Goal: Task Accomplishment & Management: Use online tool/utility

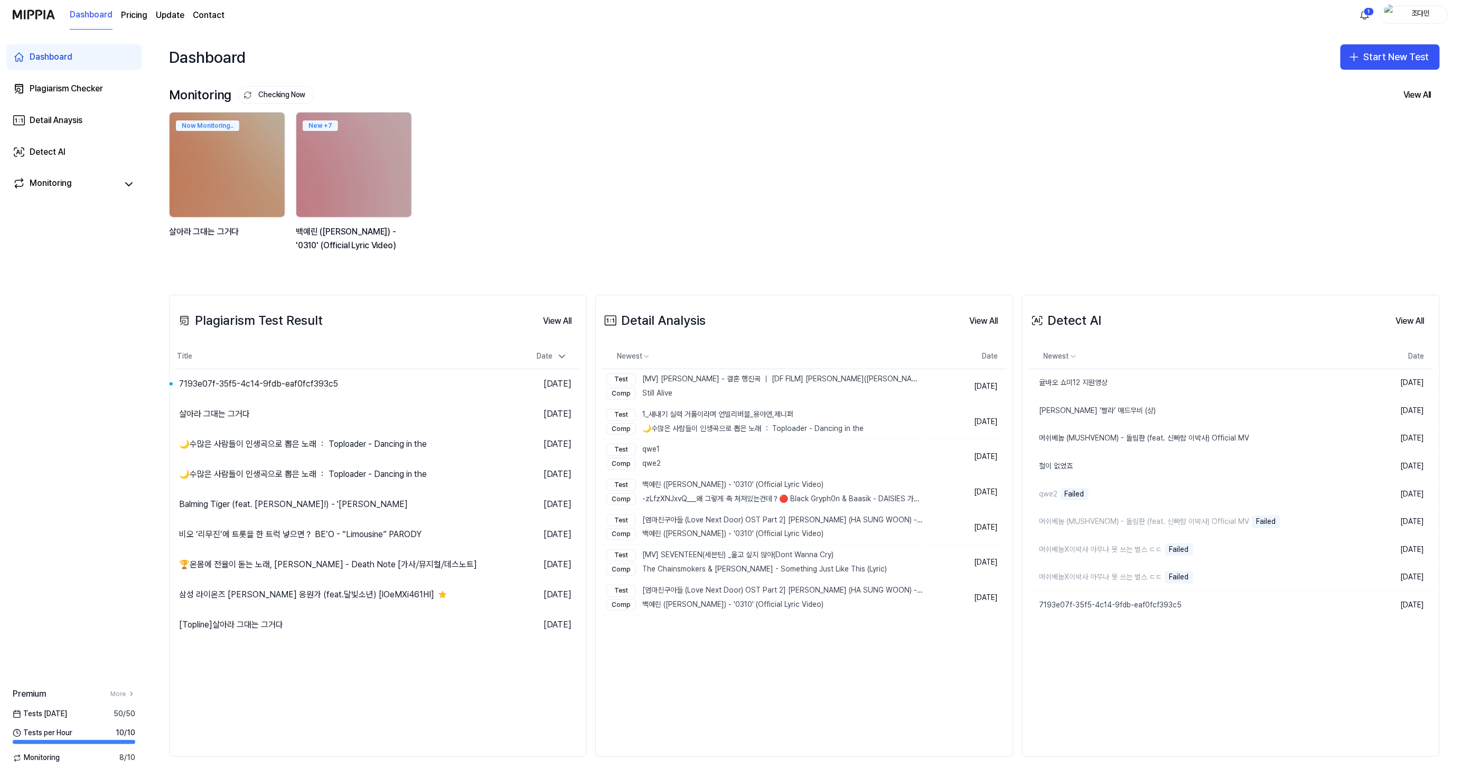
click at [1393, 16] on img "button" at bounding box center [1390, 14] width 13 height 21
click at [1339, 90] on button "Log out" at bounding box center [1380, 93] width 121 height 11
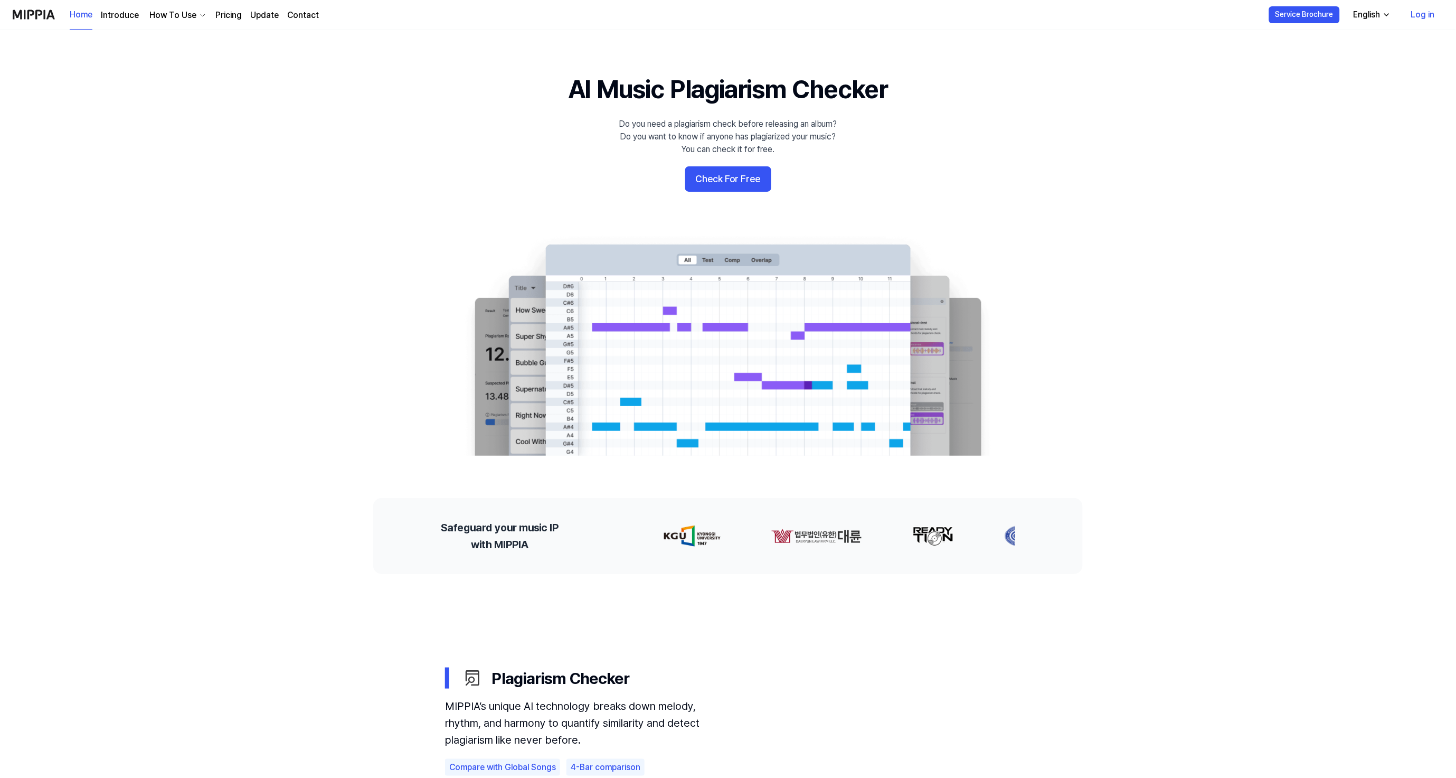
click at [746, 193] on 배너 "AI Music Plagiarism Checker Do you need a plagiarism check before releasing an …" at bounding box center [728, 264] width 760 height 384
click at [750, 182] on button "Check For Free" at bounding box center [728, 178] width 86 height 25
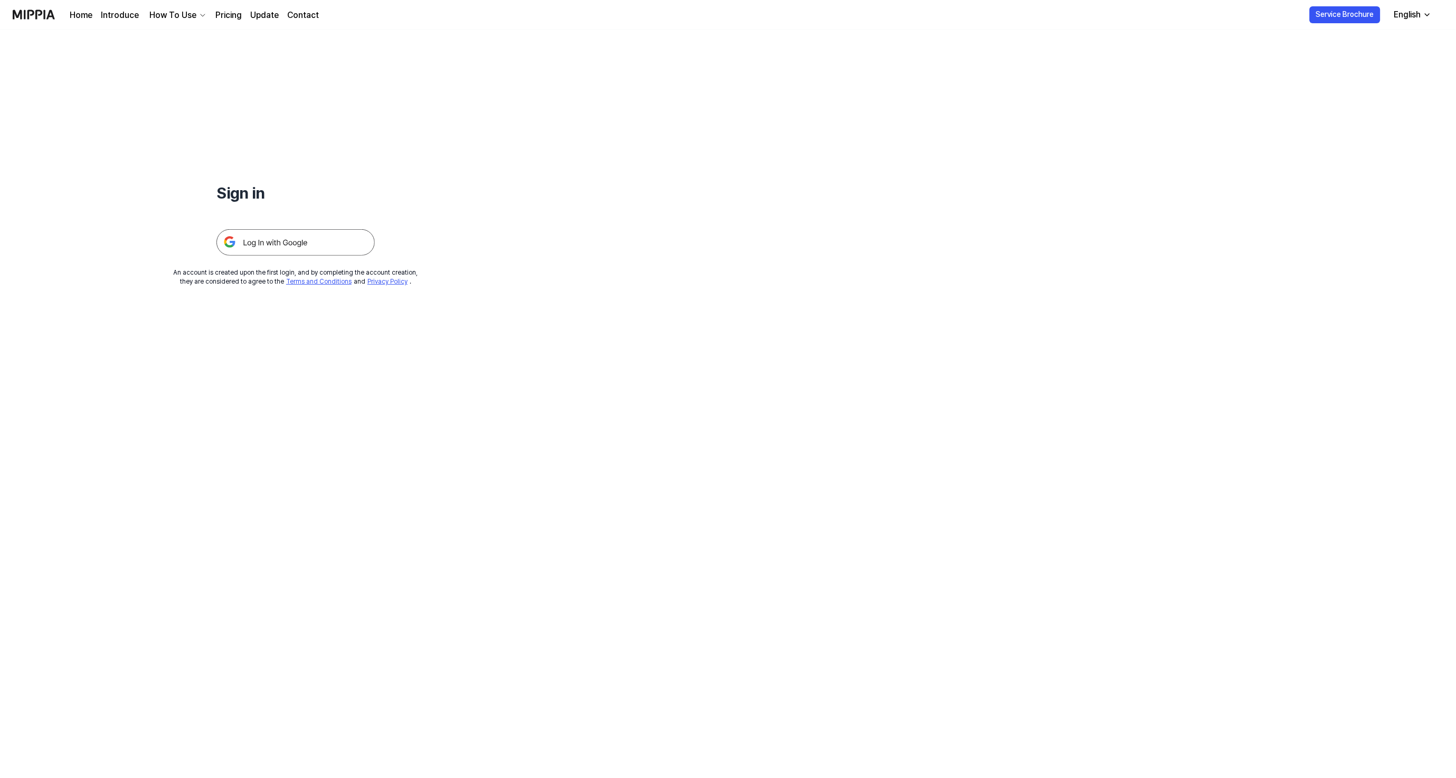
click at [284, 244] on img at bounding box center [296, 242] width 158 height 26
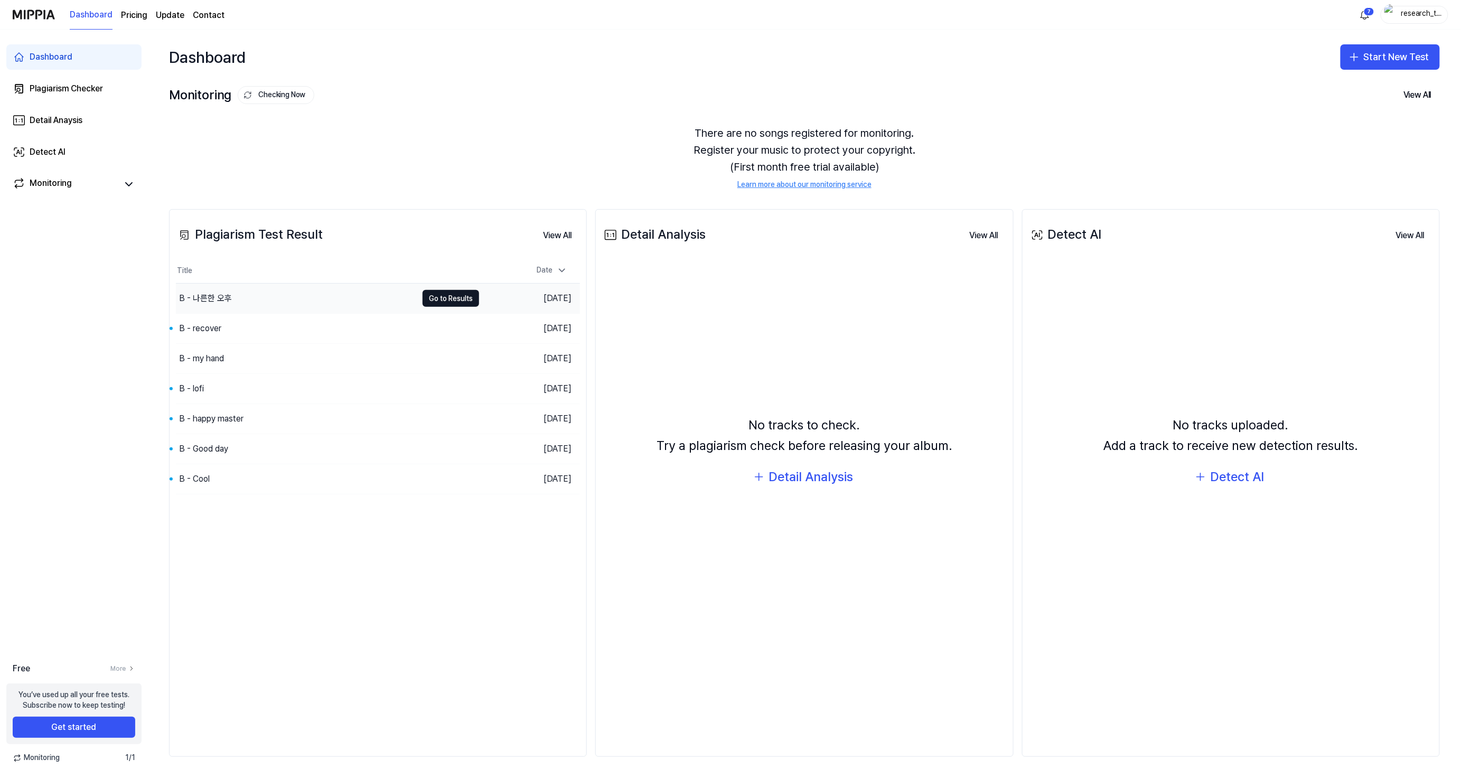
click at [275, 301] on div "B - 나른한 오후" at bounding box center [296, 299] width 241 height 30
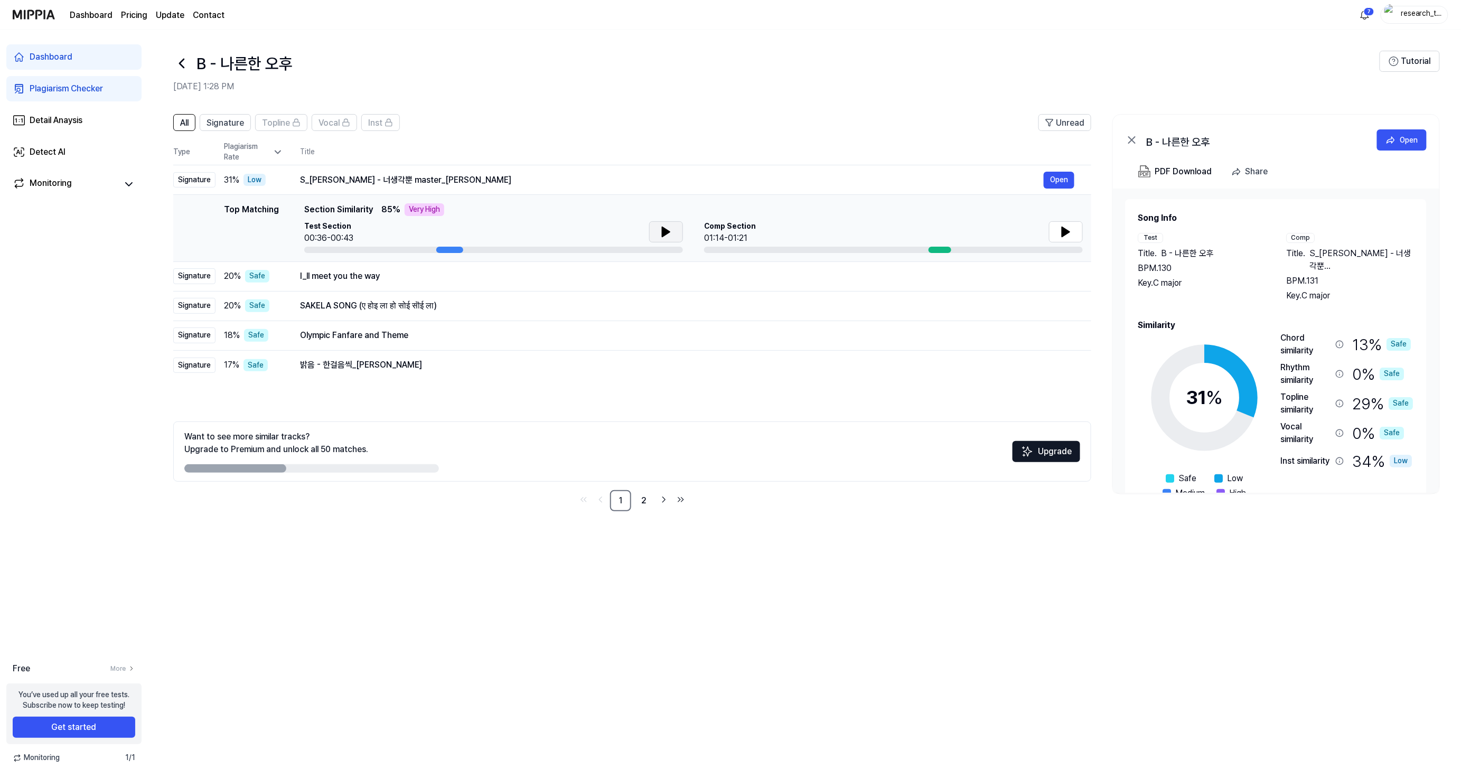
click at [679, 228] on button at bounding box center [666, 231] width 34 height 21
click at [676, 230] on button at bounding box center [666, 231] width 34 height 21
click at [1070, 228] on icon at bounding box center [1065, 231] width 13 height 13
click at [389, 277] on div "I_ll meet you the way" at bounding box center [672, 276] width 744 height 13
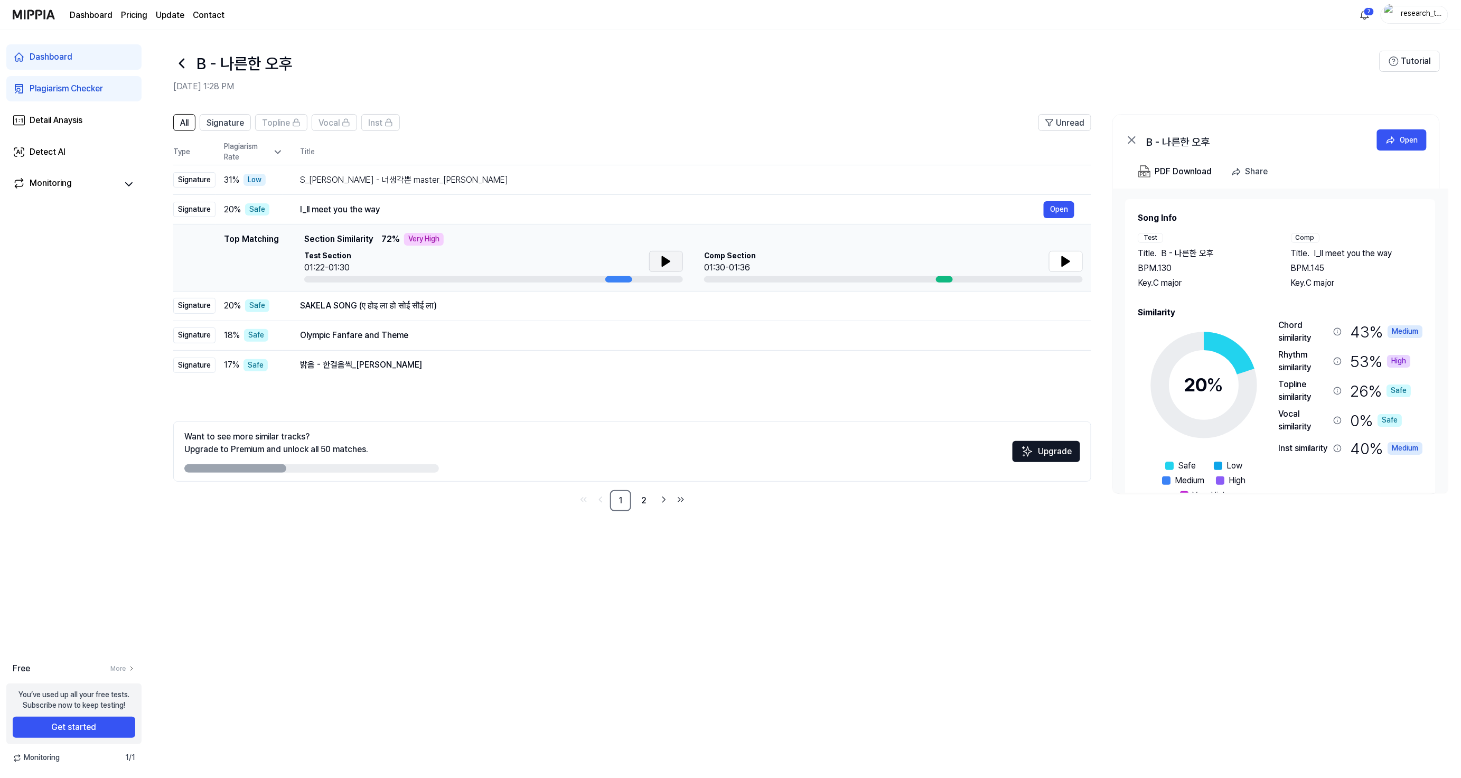
click at [668, 260] on icon at bounding box center [666, 261] width 13 height 13
click at [668, 260] on icon at bounding box center [668, 261] width 2 height 8
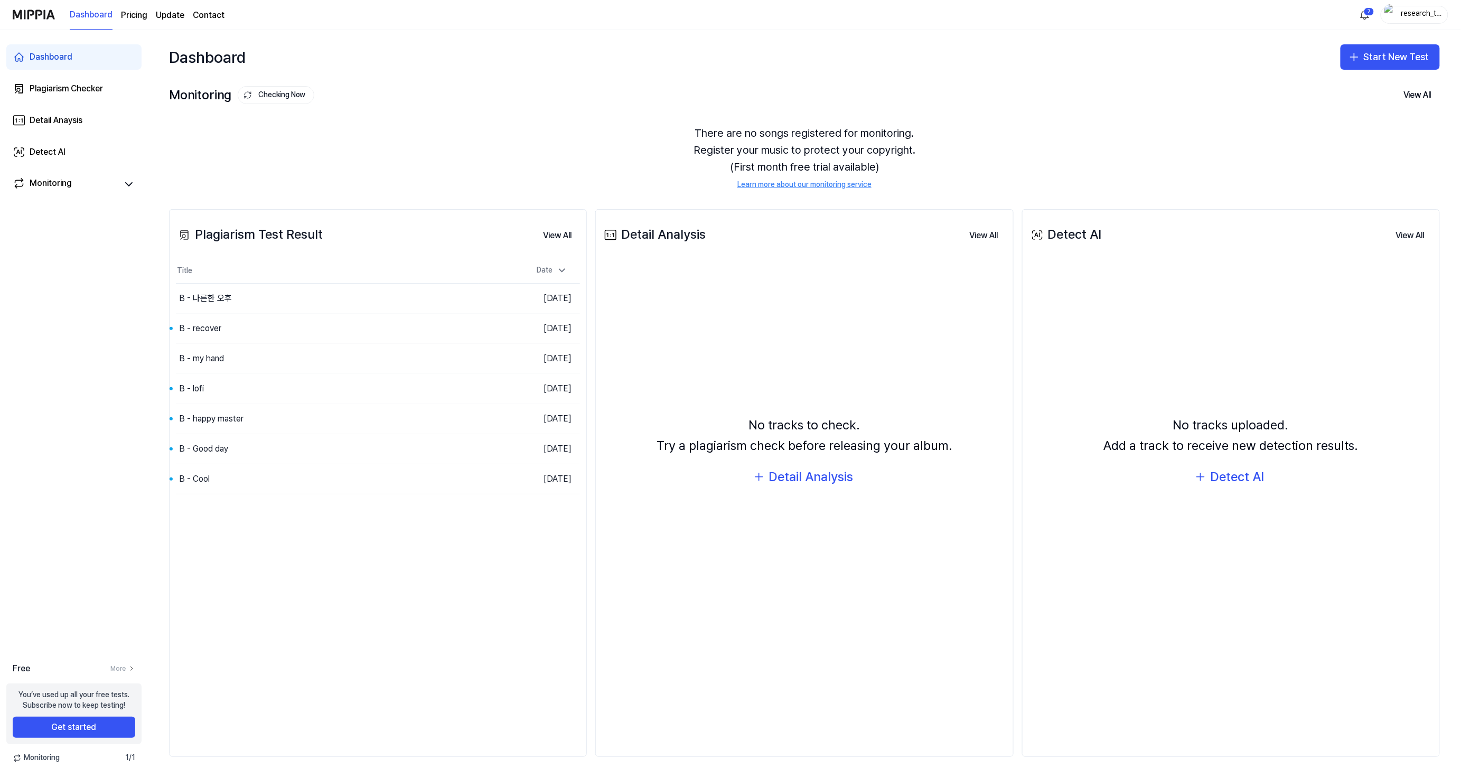
click at [1418, 18] on div "research_test~" at bounding box center [1420, 14] width 41 height 12
click at [1353, 93] on button "Log out" at bounding box center [1380, 93] width 121 height 11
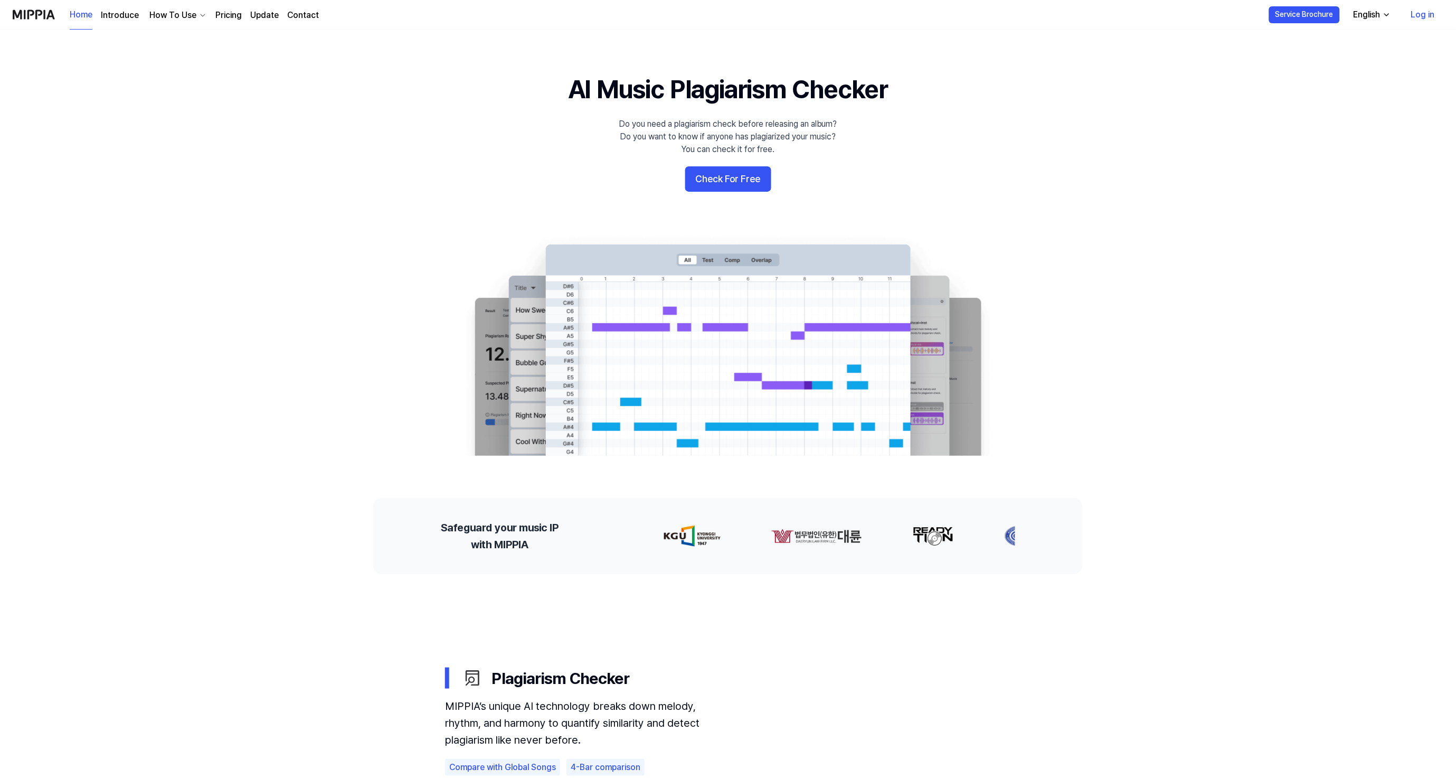
click at [779, 167] on 배너 "AI Music Plagiarism Checker Do you need a plagiarism check before releasing an …" at bounding box center [728, 264] width 760 height 384
click at [759, 177] on button "Check For Free" at bounding box center [728, 178] width 86 height 25
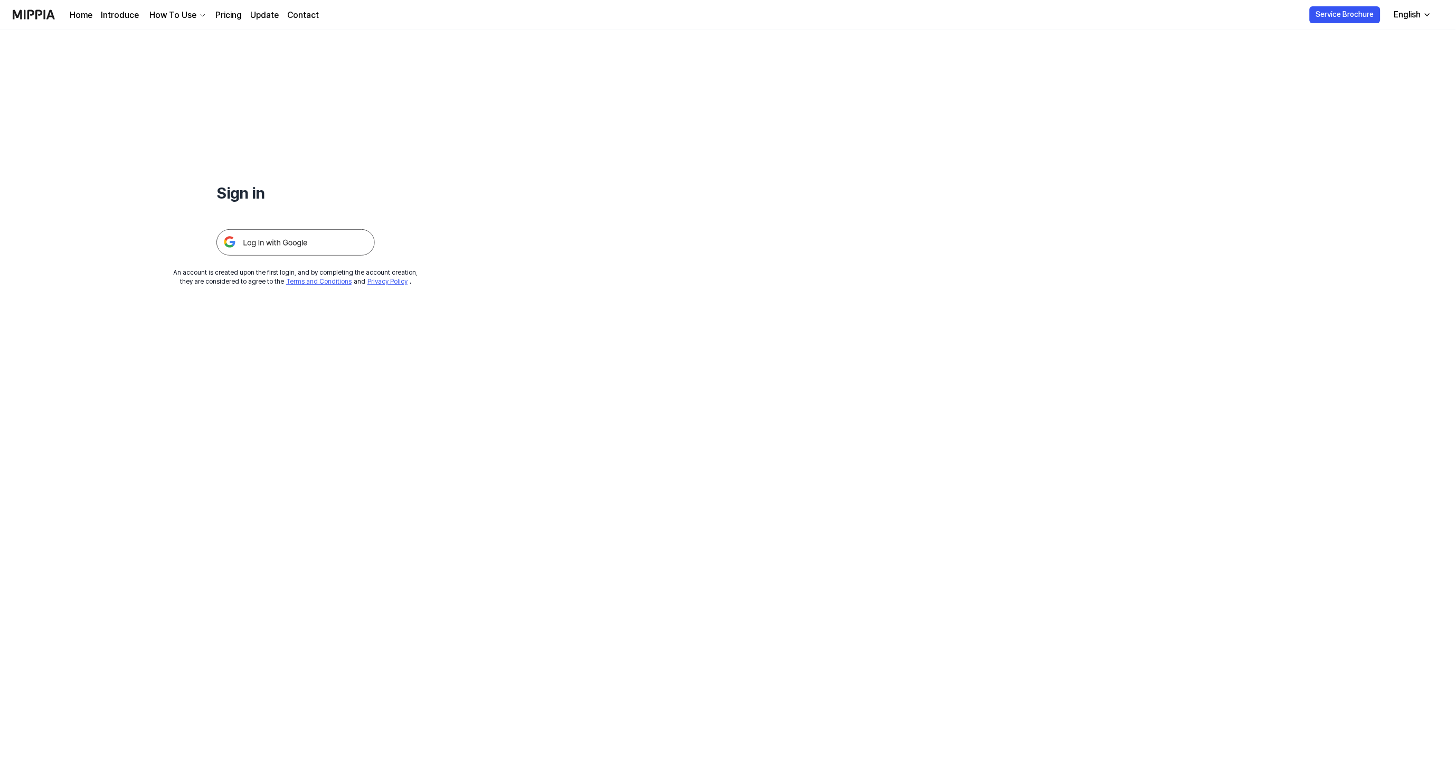
click at [362, 239] on img at bounding box center [296, 242] width 158 height 26
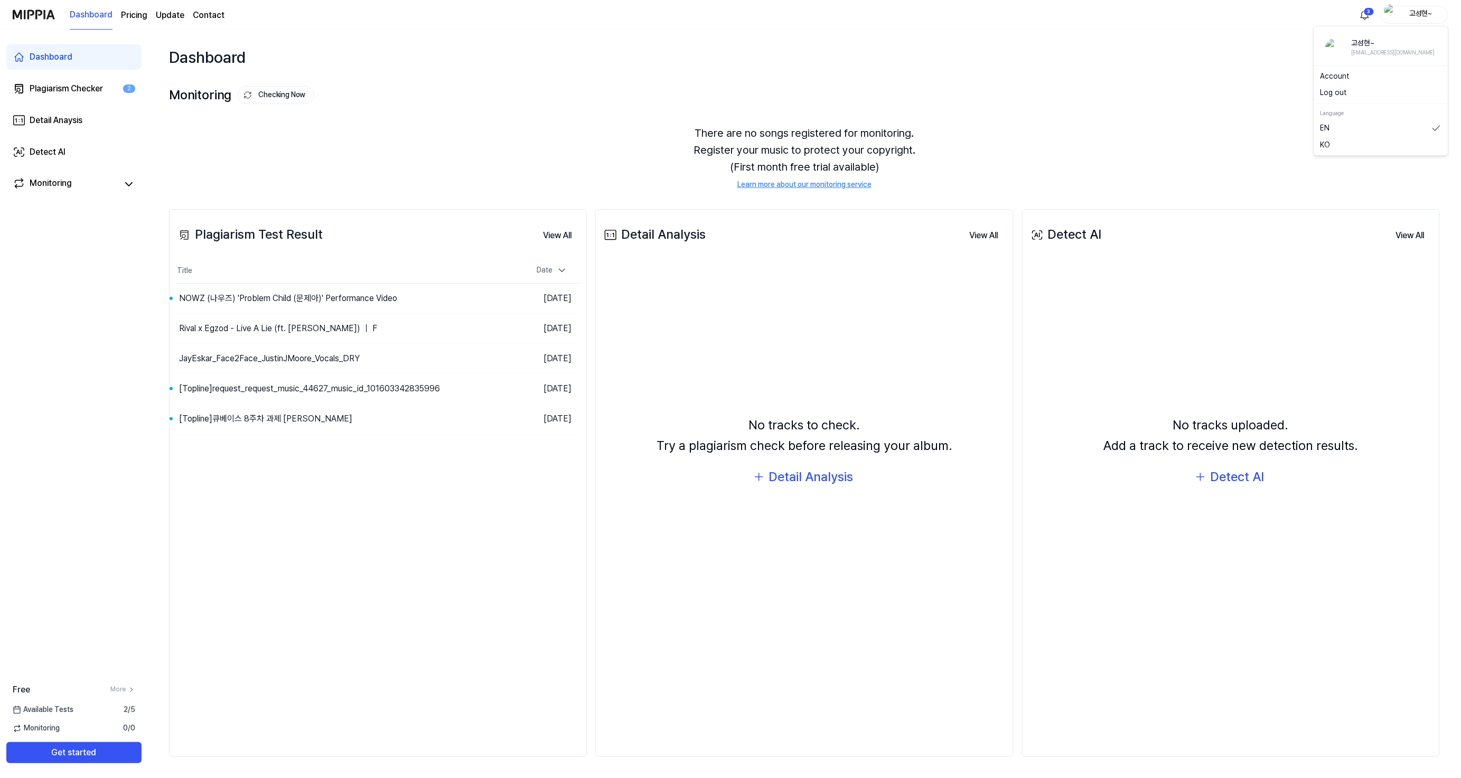
click at [1423, 13] on div "고성현~" at bounding box center [1420, 14] width 41 height 12
click at [1329, 97] on button "Log out" at bounding box center [1380, 93] width 121 height 11
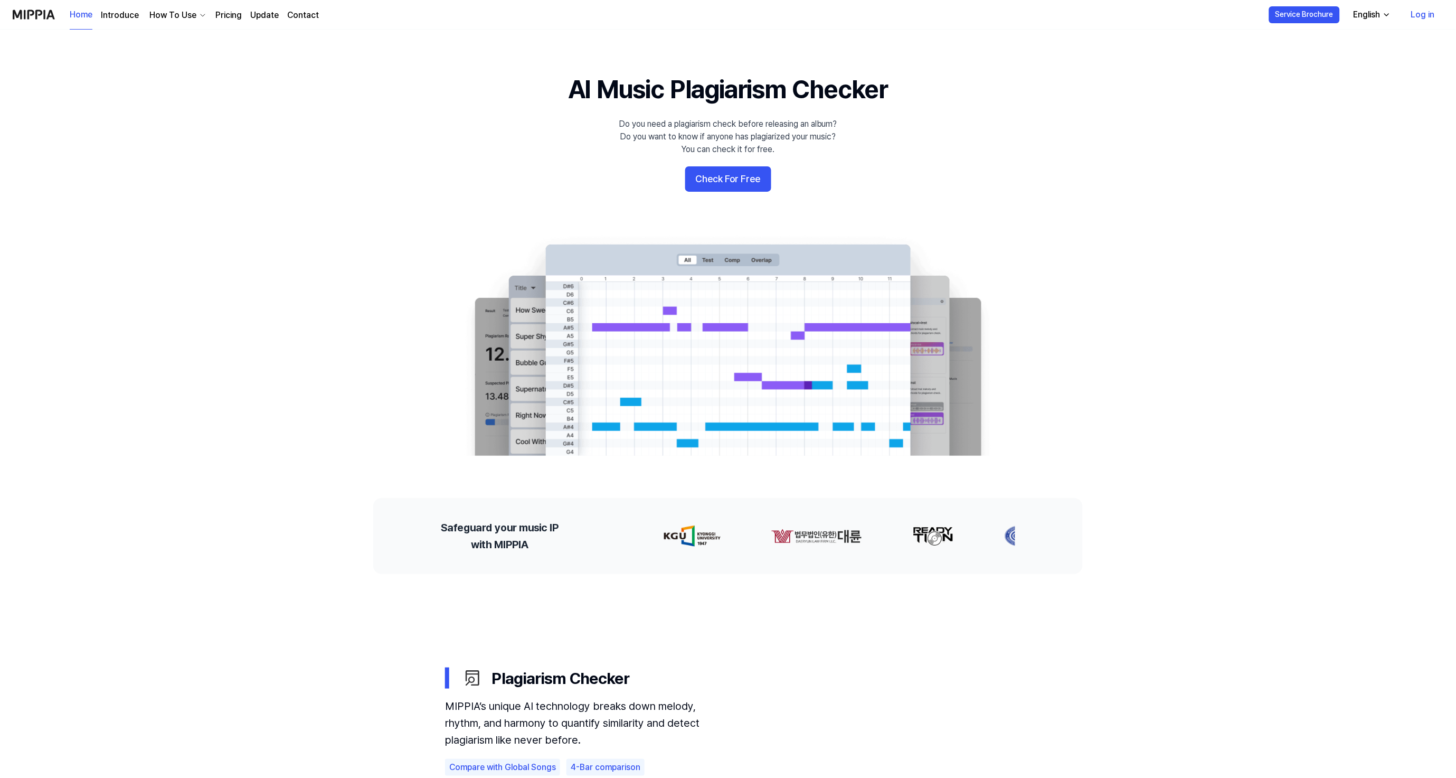
click at [1416, 23] on link "Log in" at bounding box center [1423, 15] width 41 height 30
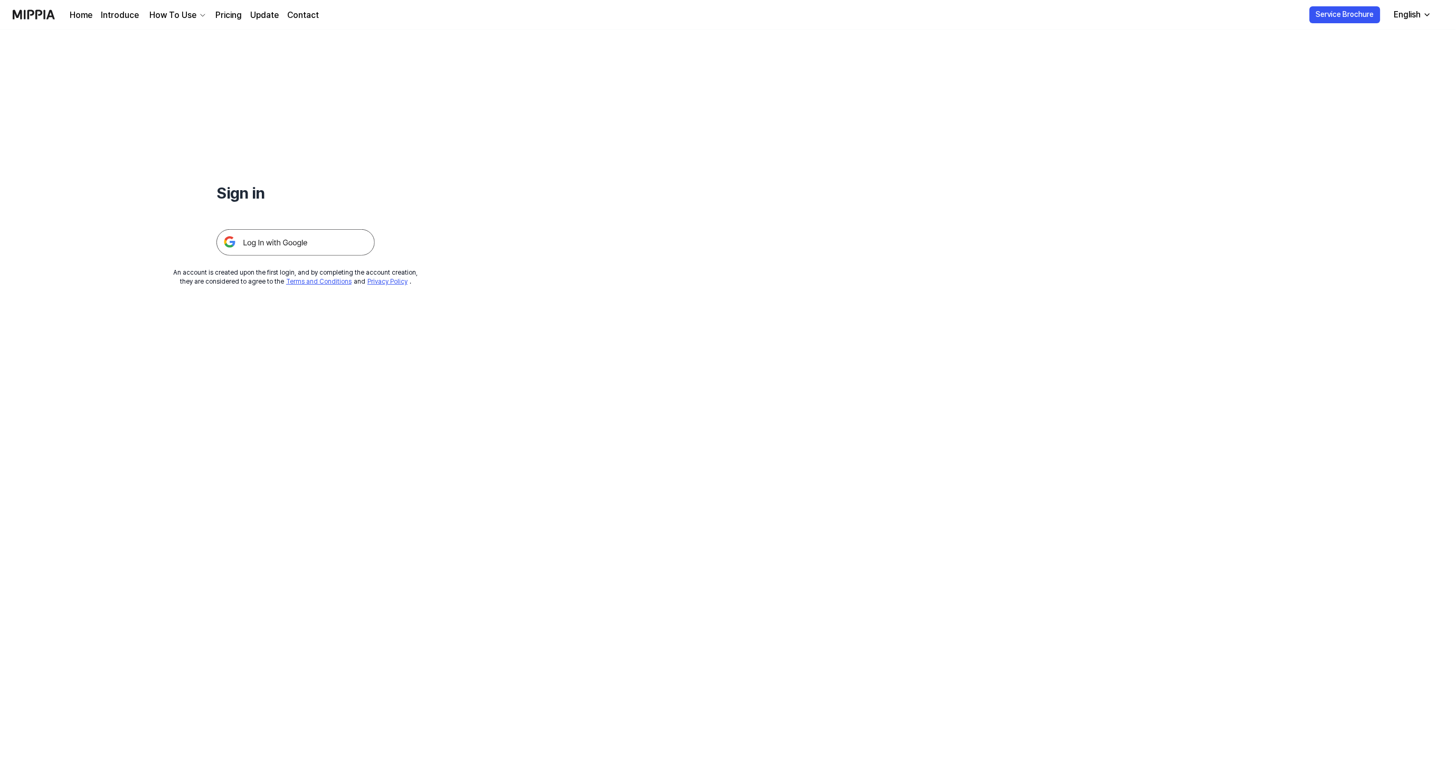
click at [281, 239] on img at bounding box center [296, 242] width 158 height 26
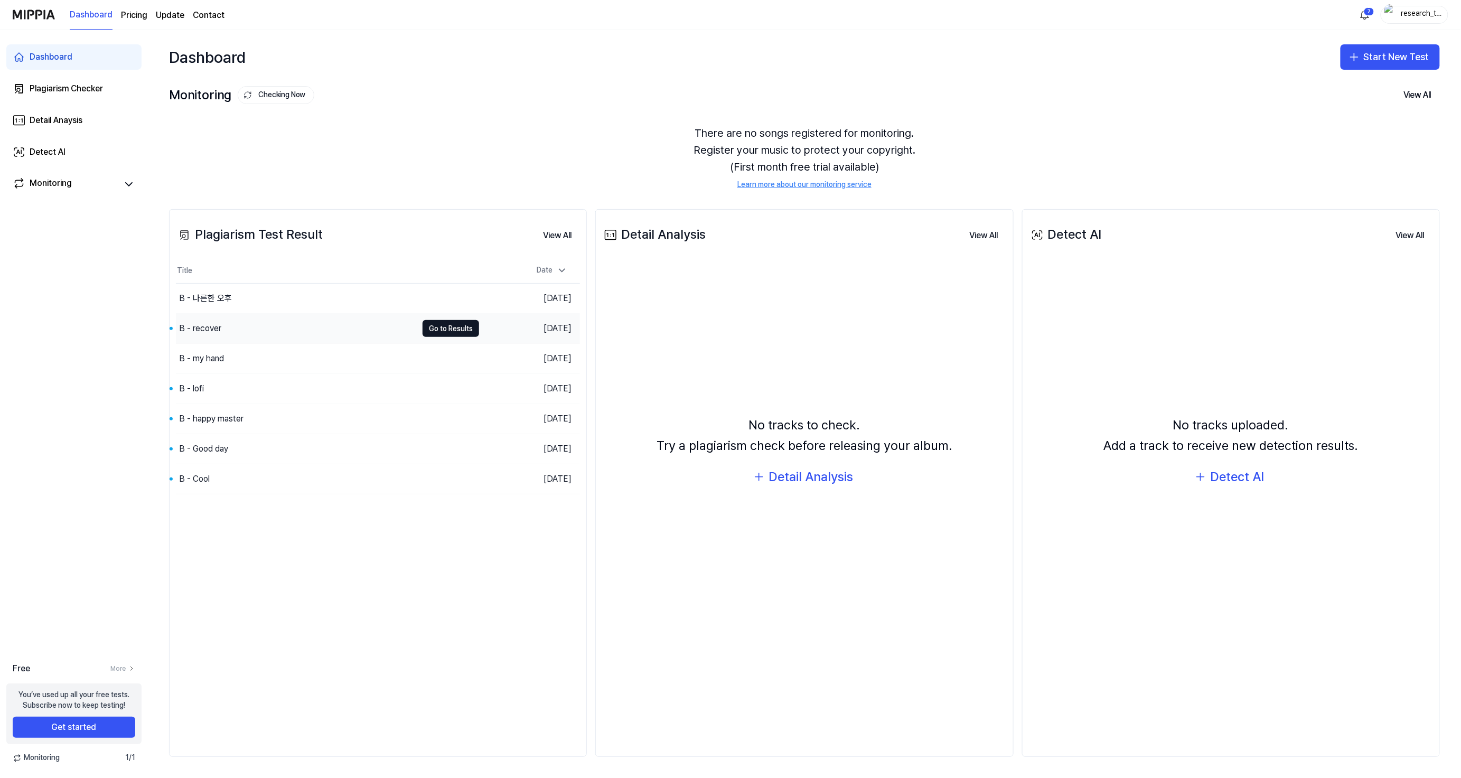
click at [267, 320] on div "B - recover" at bounding box center [296, 329] width 241 height 30
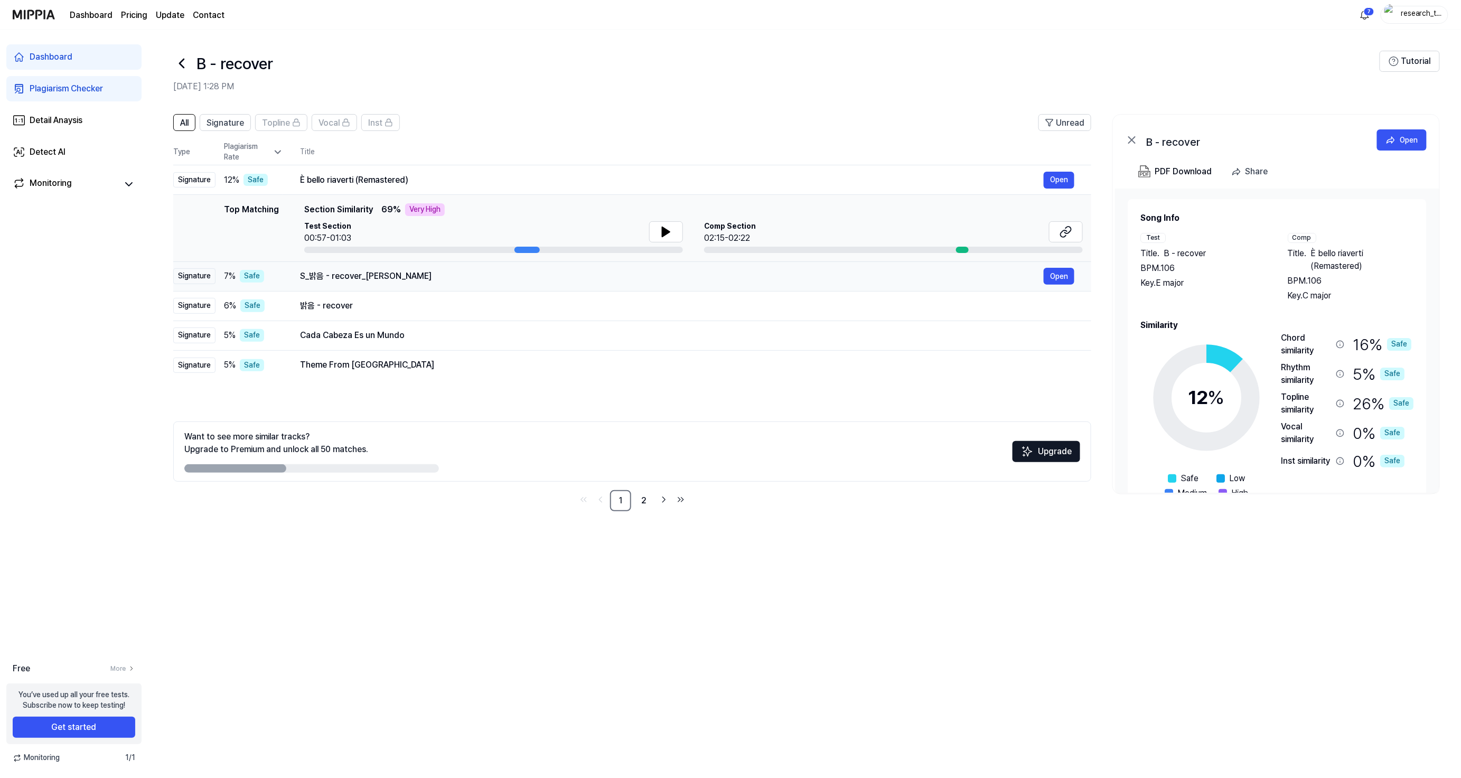
click at [412, 282] on div "S_밝음 - recover_[PERSON_NAME]" at bounding box center [672, 276] width 744 height 13
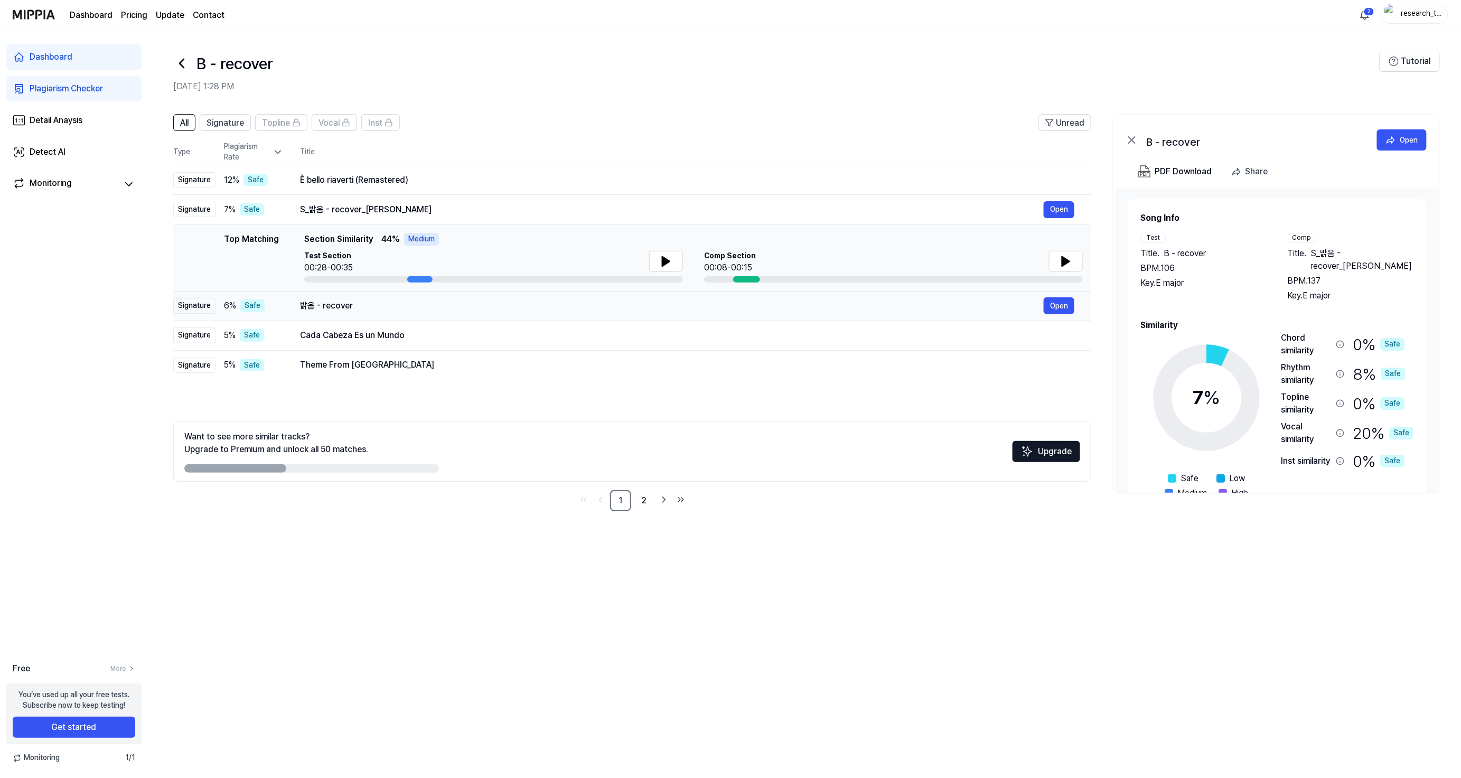
click at [394, 304] on div "밝음 - recover" at bounding box center [672, 305] width 744 height 13
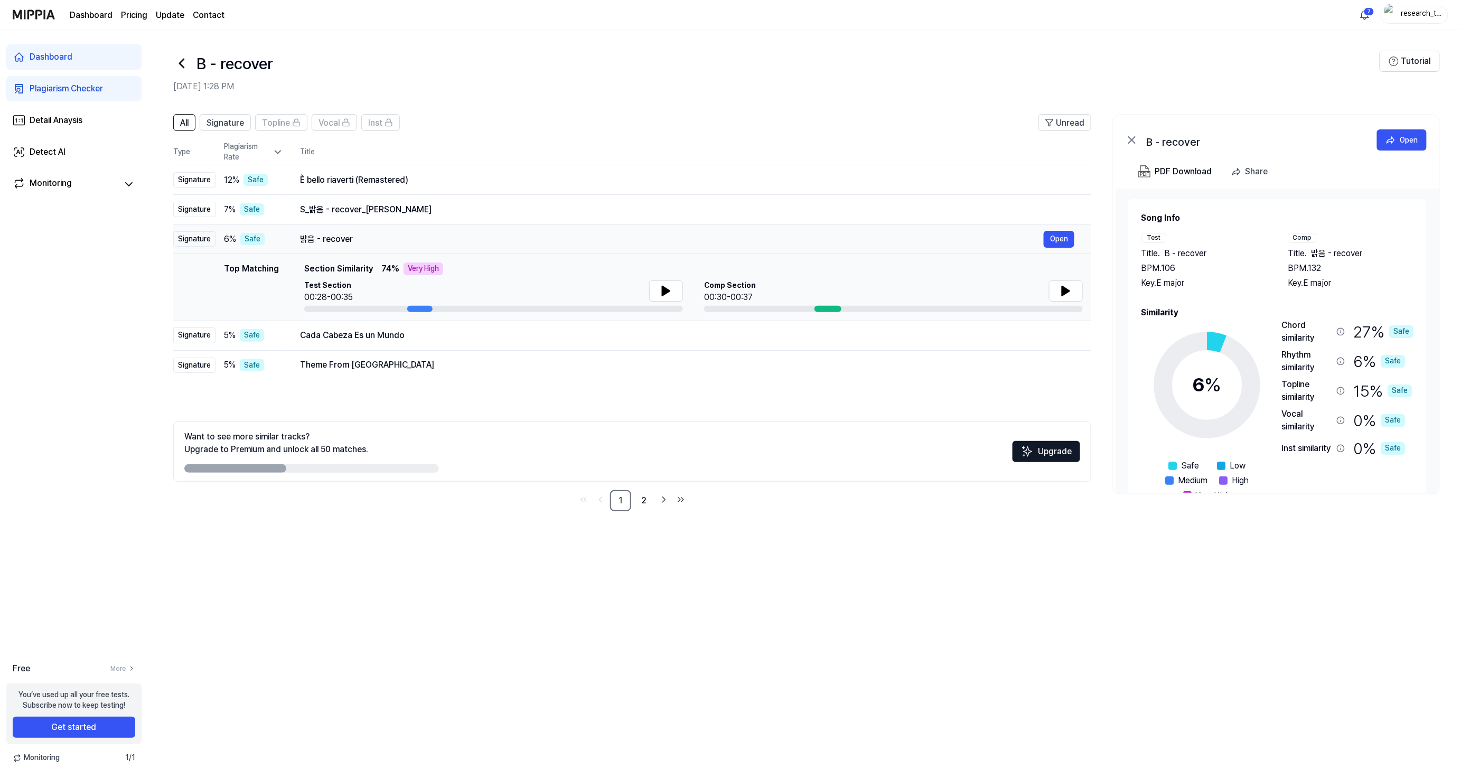
click at [416, 234] on div "밝음 - recover" at bounding box center [672, 239] width 744 height 13
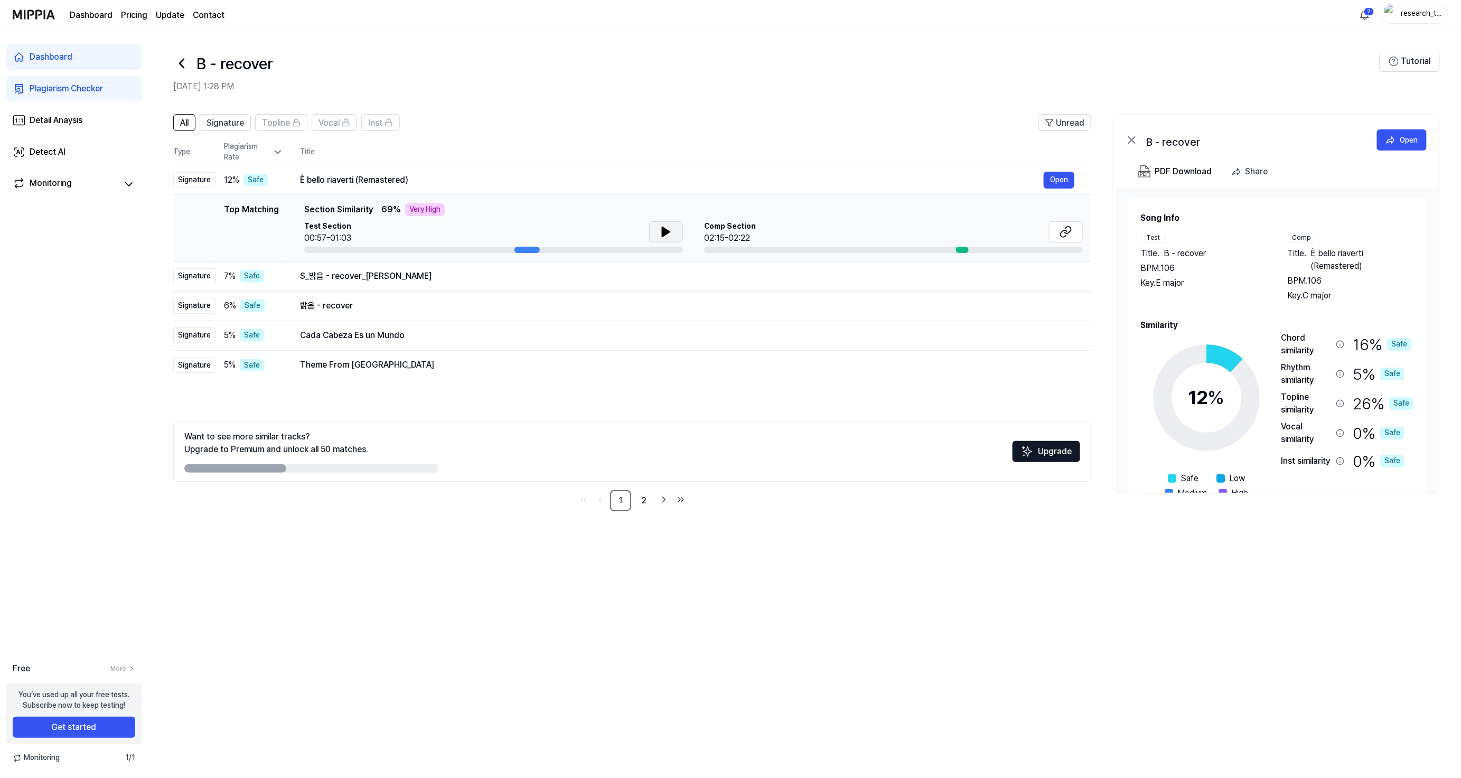
click at [670, 231] on icon at bounding box center [666, 231] width 13 height 13
click at [481, 180] on div "È bello riaverti (Remastered)" at bounding box center [672, 180] width 744 height 13
click at [448, 278] on div "S_밝음 - recover_[PERSON_NAME]" at bounding box center [672, 276] width 744 height 13
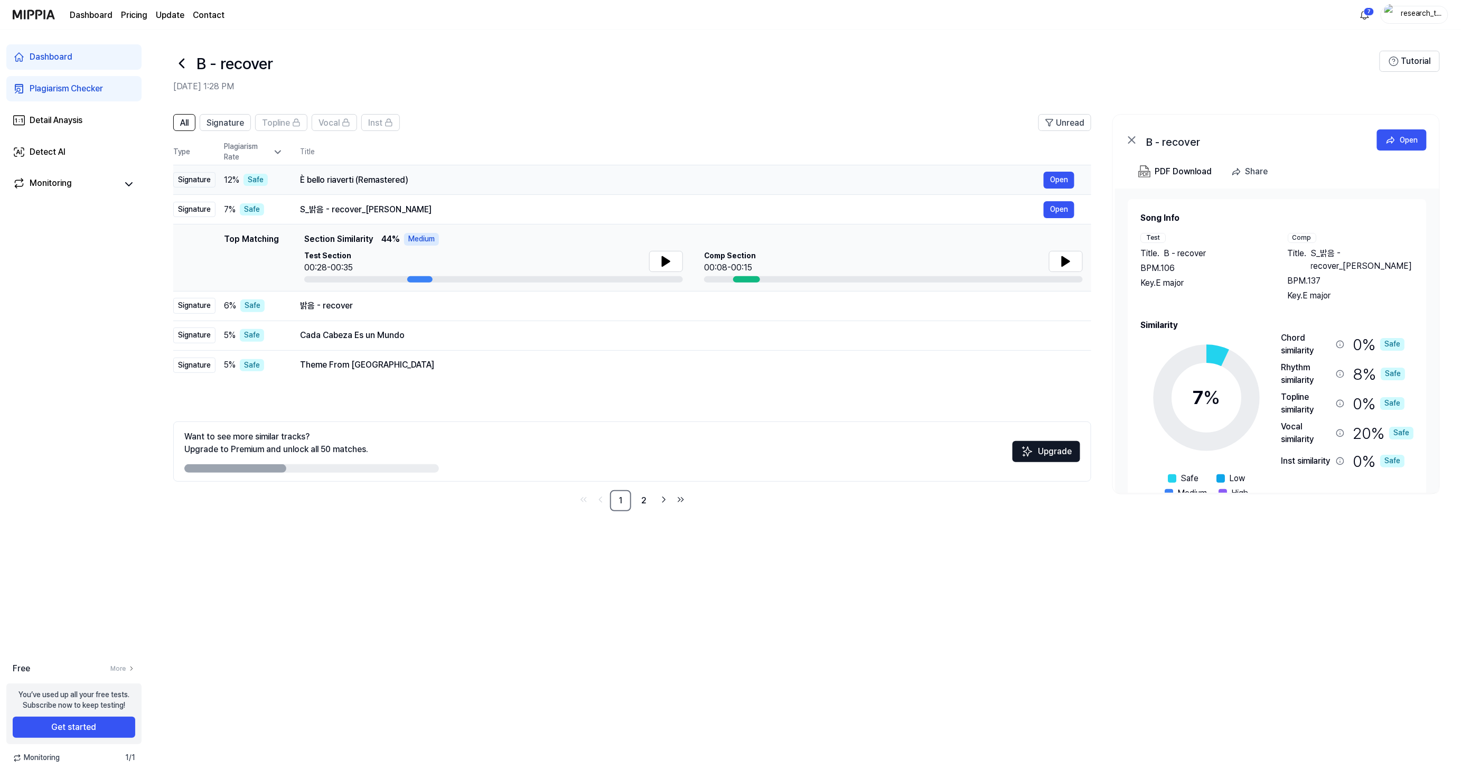
click at [484, 180] on div "È bello riaverti (Remastered)" at bounding box center [672, 180] width 744 height 13
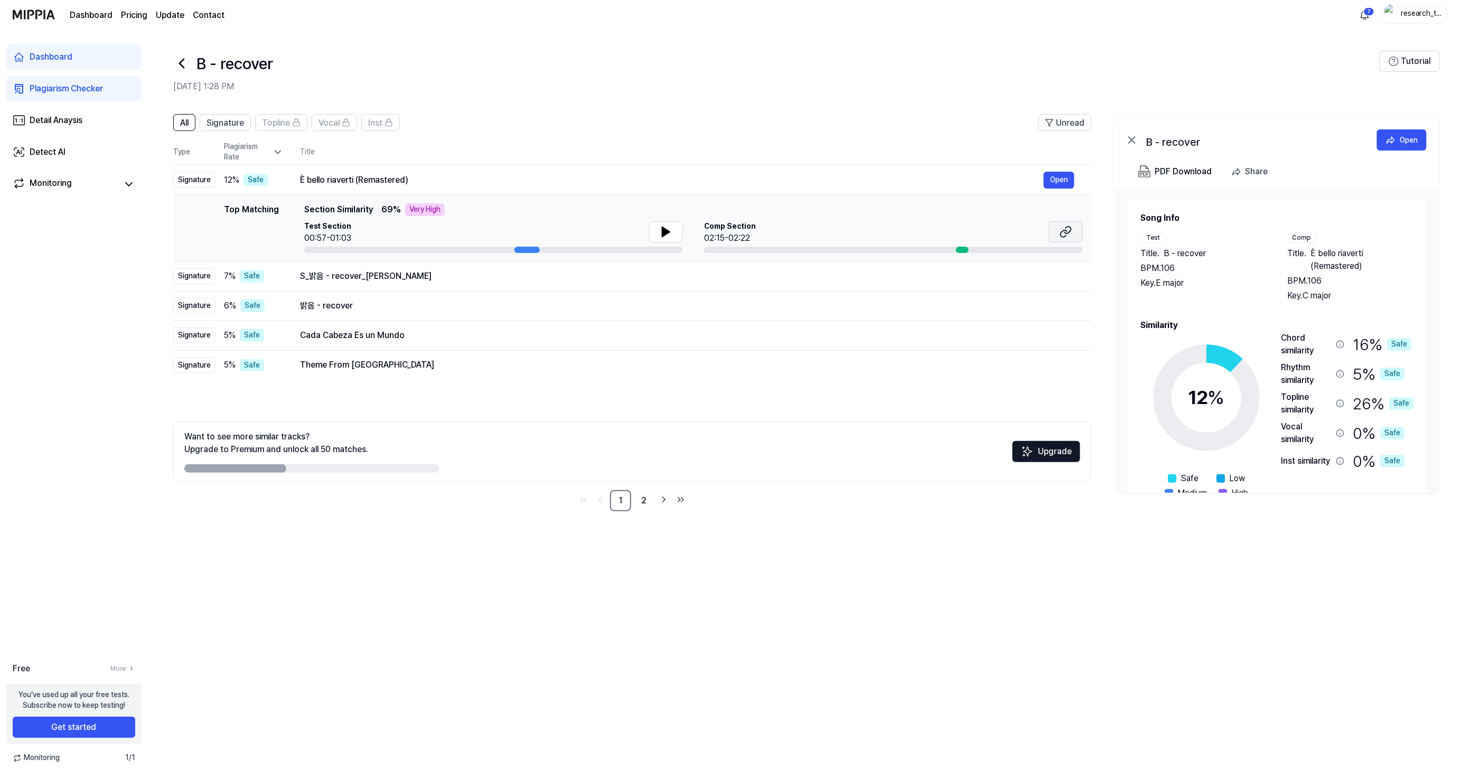
click at [1070, 230] on icon at bounding box center [1065, 231] width 13 height 13
click at [397, 276] on div "S_밝음 - recover_[PERSON_NAME]" at bounding box center [672, 276] width 744 height 13
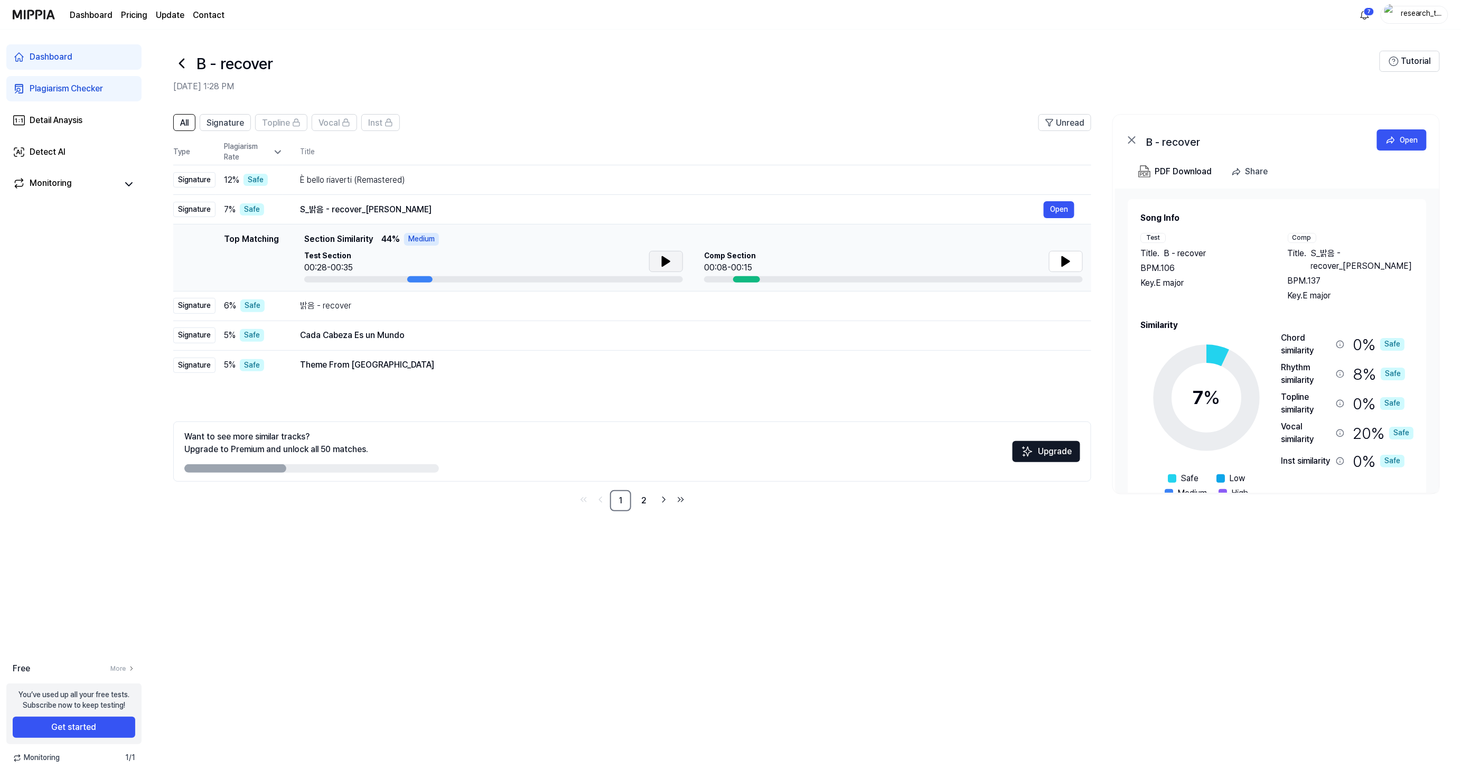
click at [674, 257] on button at bounding box center [666, 261] width 34 height 21
click at [369, 217] on div "S_밝음 - recover_[PERSON_NAME] Open" at bounding box center [687, 209] width 774 height 17
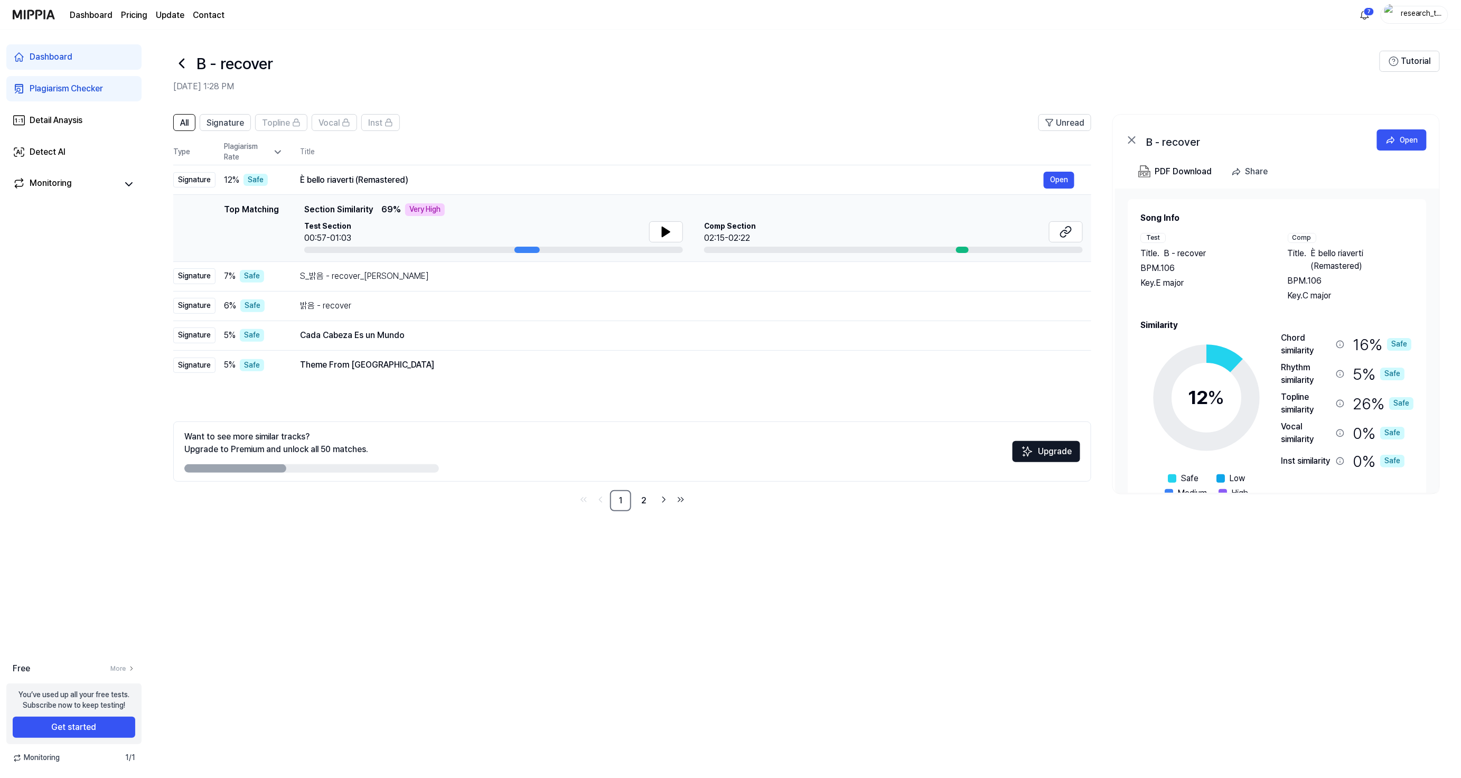
click at [369, 213] on span "Section Similarity" at bounding box center [338, 209] width 69 height 13
click at [356, 268] on div "S_밝음 - recover_[PERSON_NAME] Open" at bounding box center [687, 276] width 774 height 17
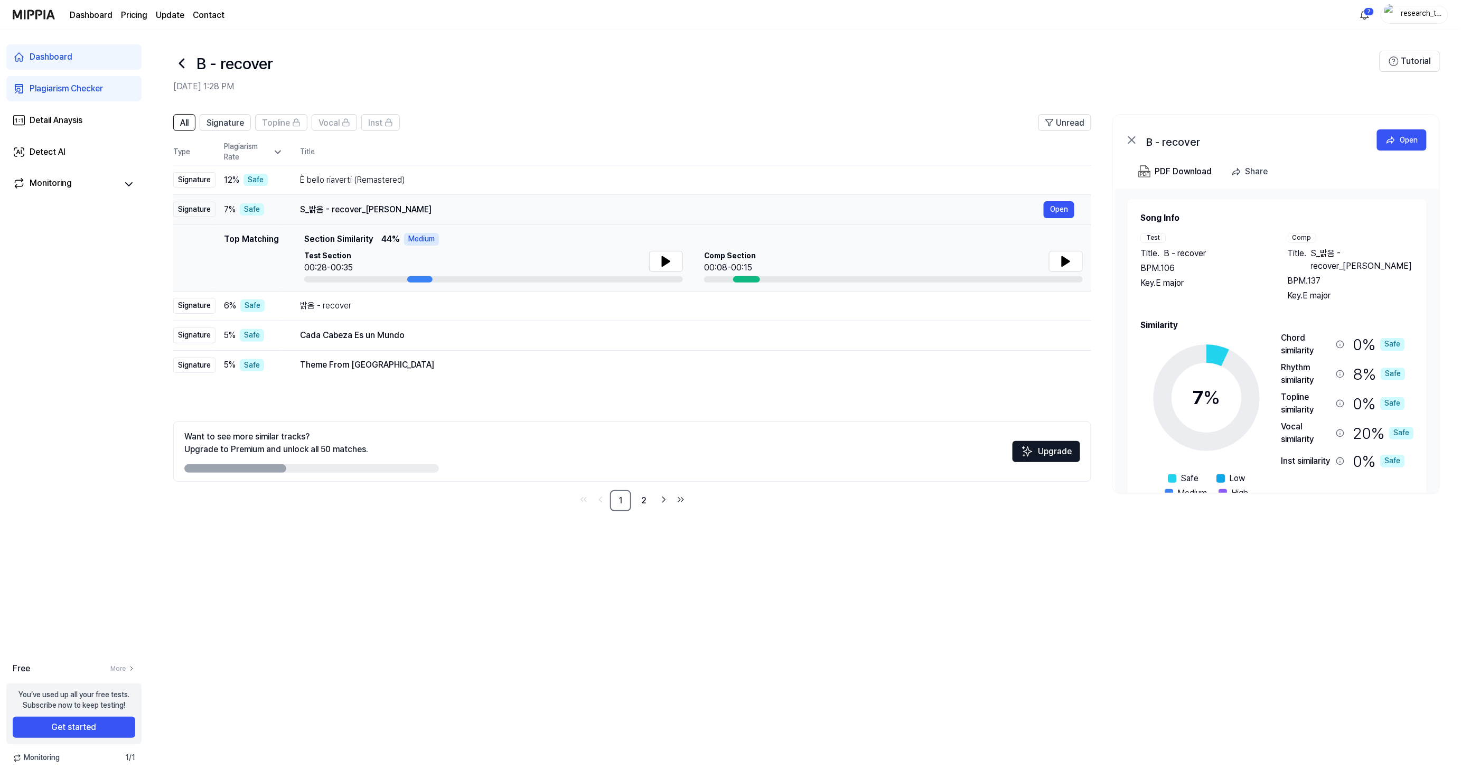
click at [319, 209] on div "S_밝음 - recover_[PERSON_NAME]" at bounding box center [672, 209] width 744 height 13
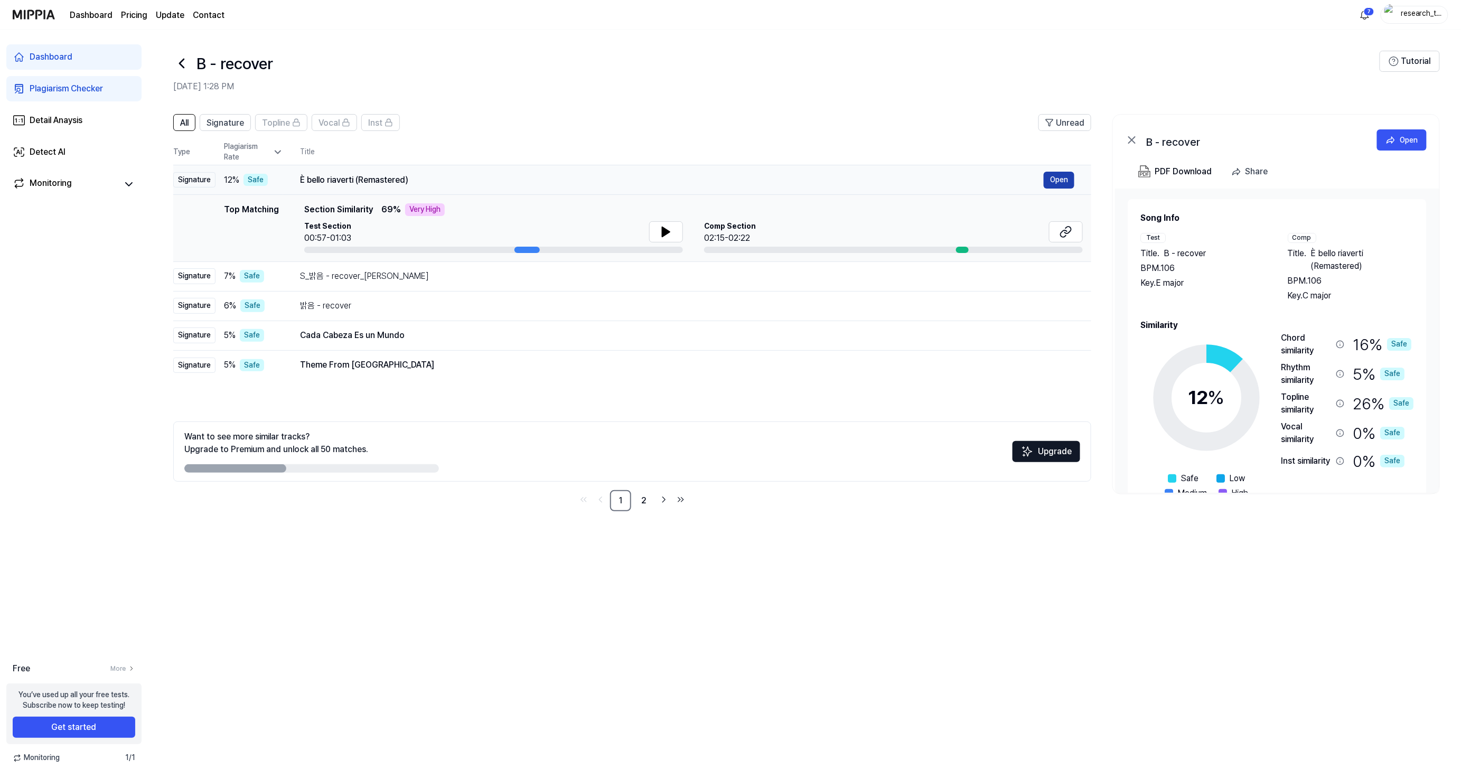
click at [1068, 180] on button "Open" at bounding box center [1058, 180] width 31 height 17
click at [1049, 284] on button "Open" at bounding box center [1058, 276] width 31 height 17
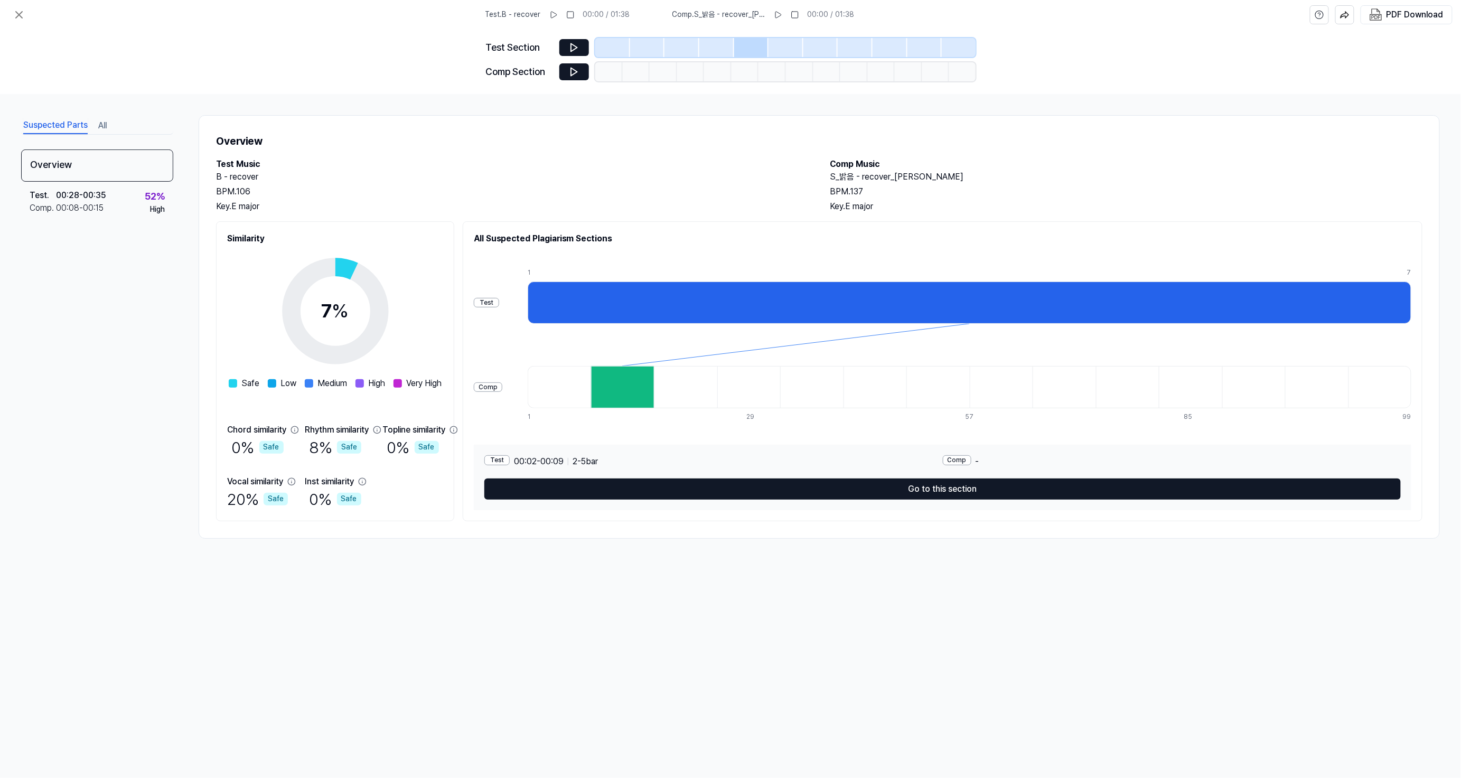
click at [635, 389] on div at bounding box center [622, 387] width 63 height 42
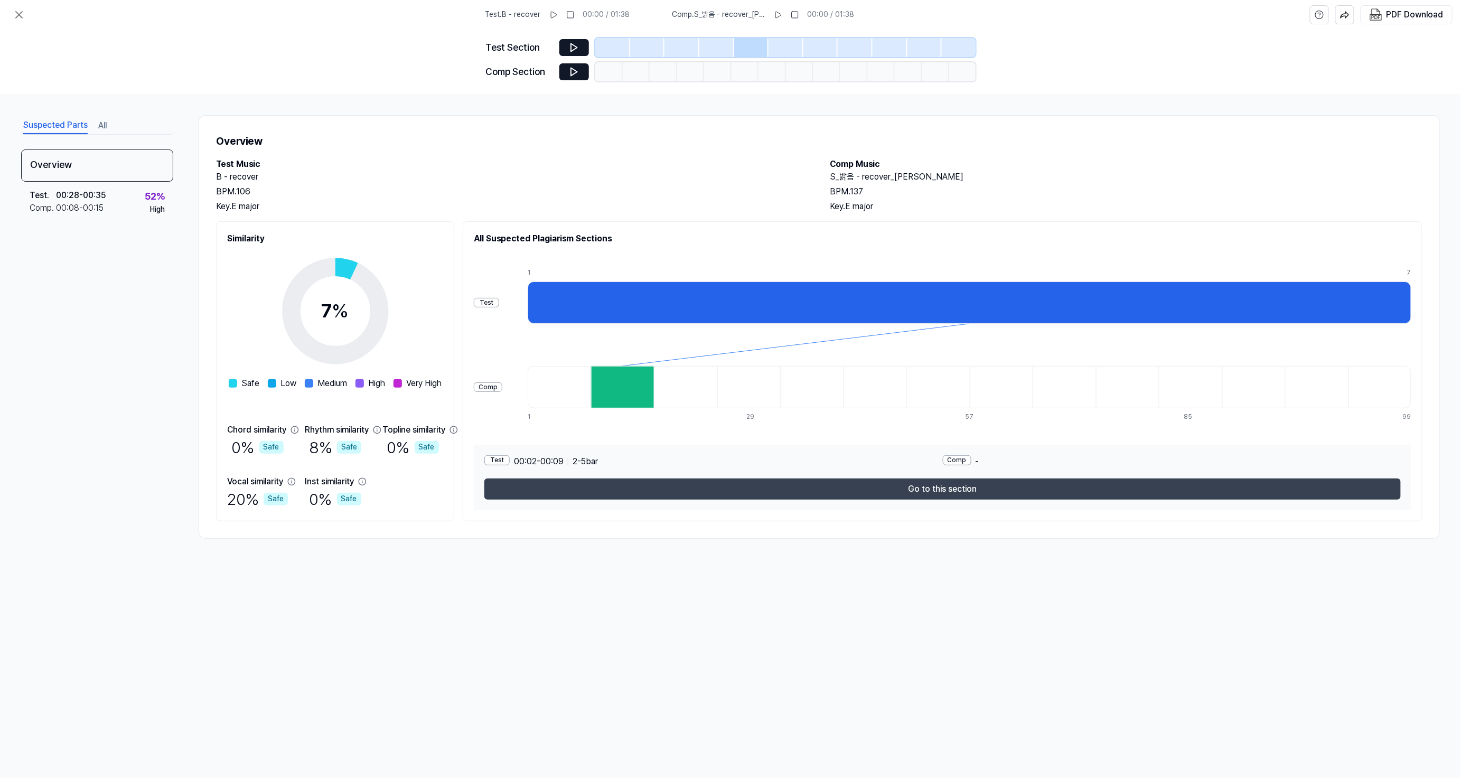
click at [777, 491] on button "Go to this section" at bounding box center [942, 488] width 916 height 21
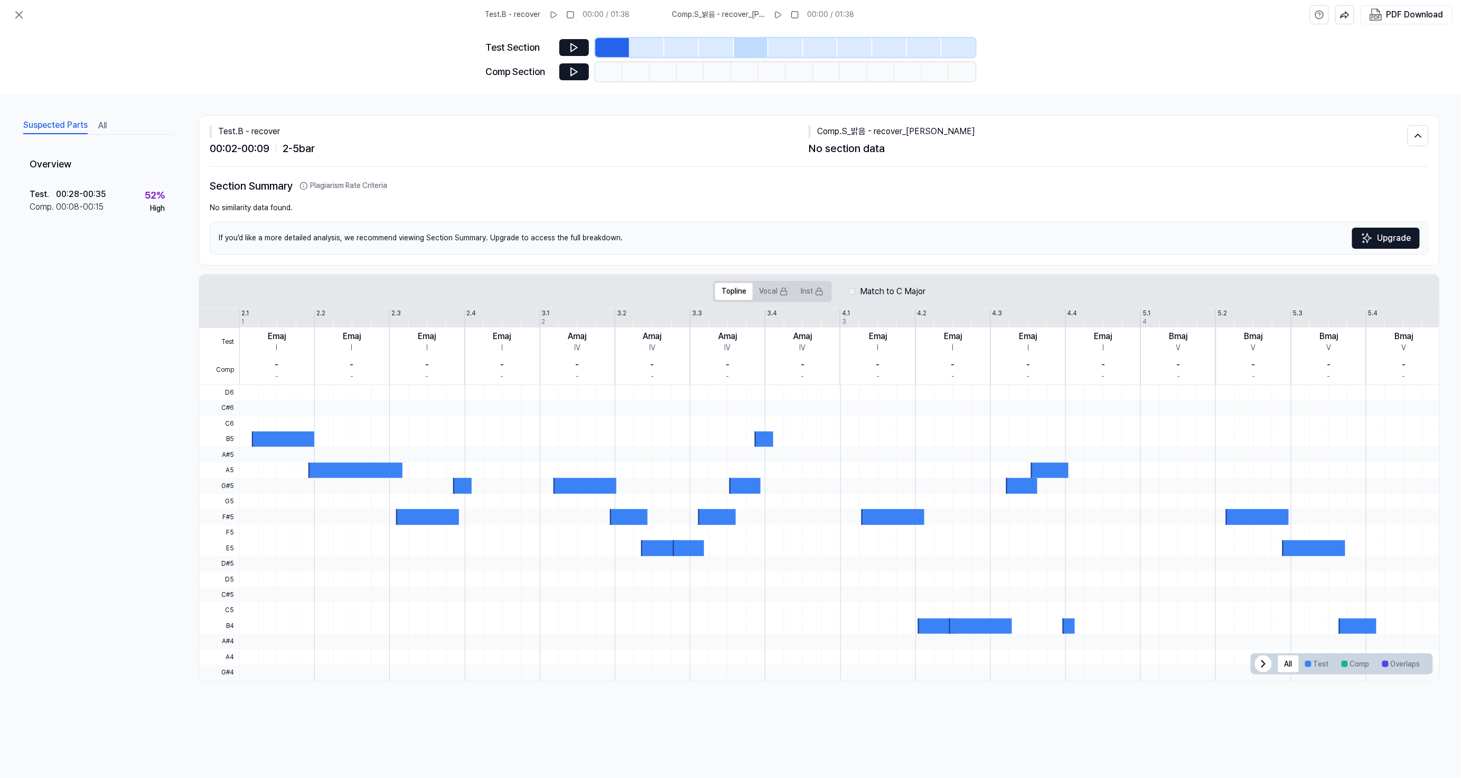
click at [771, 46] on div at bounding box center [785, 47] width 35 height 19
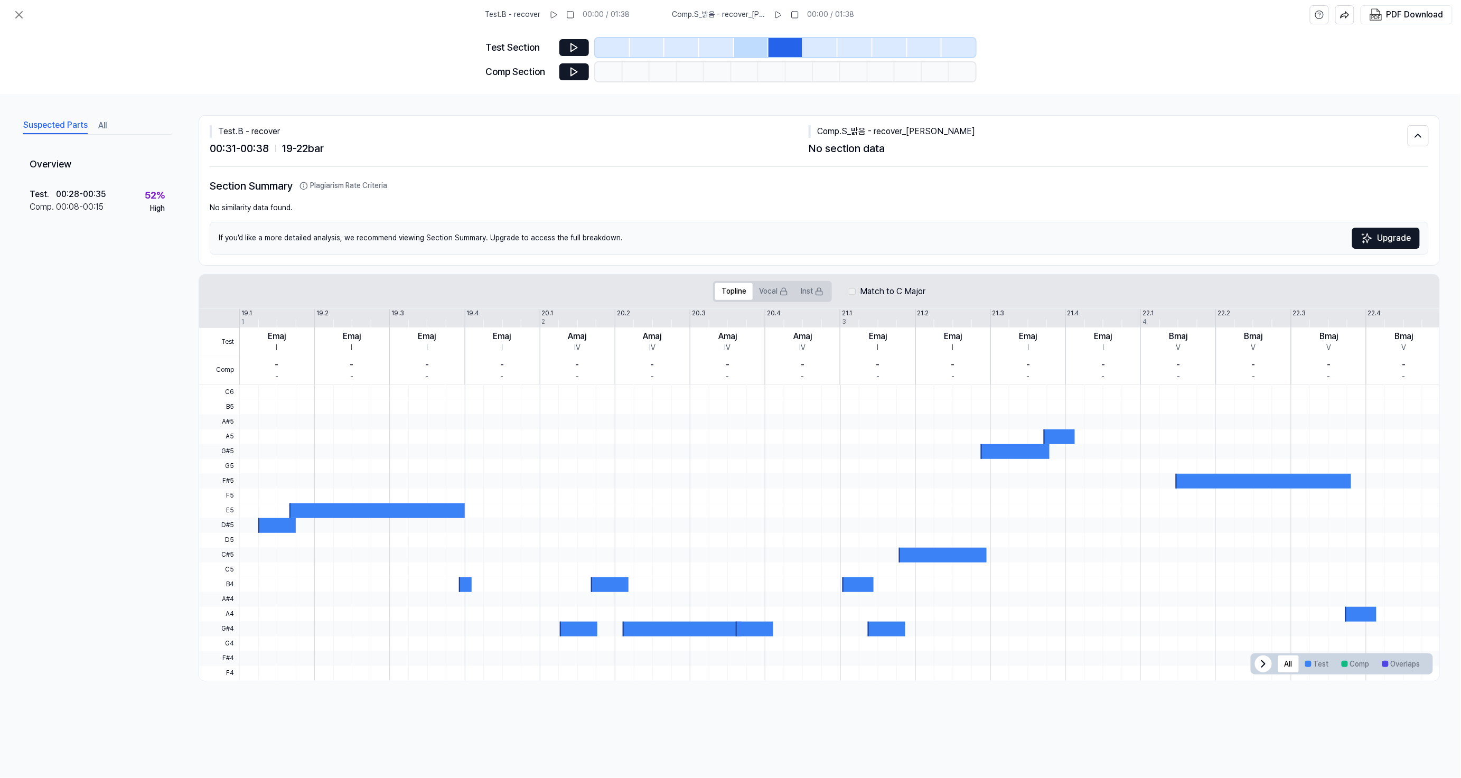
click at [759, 44] on div at bounding box center [751, 47] width 35 height 19
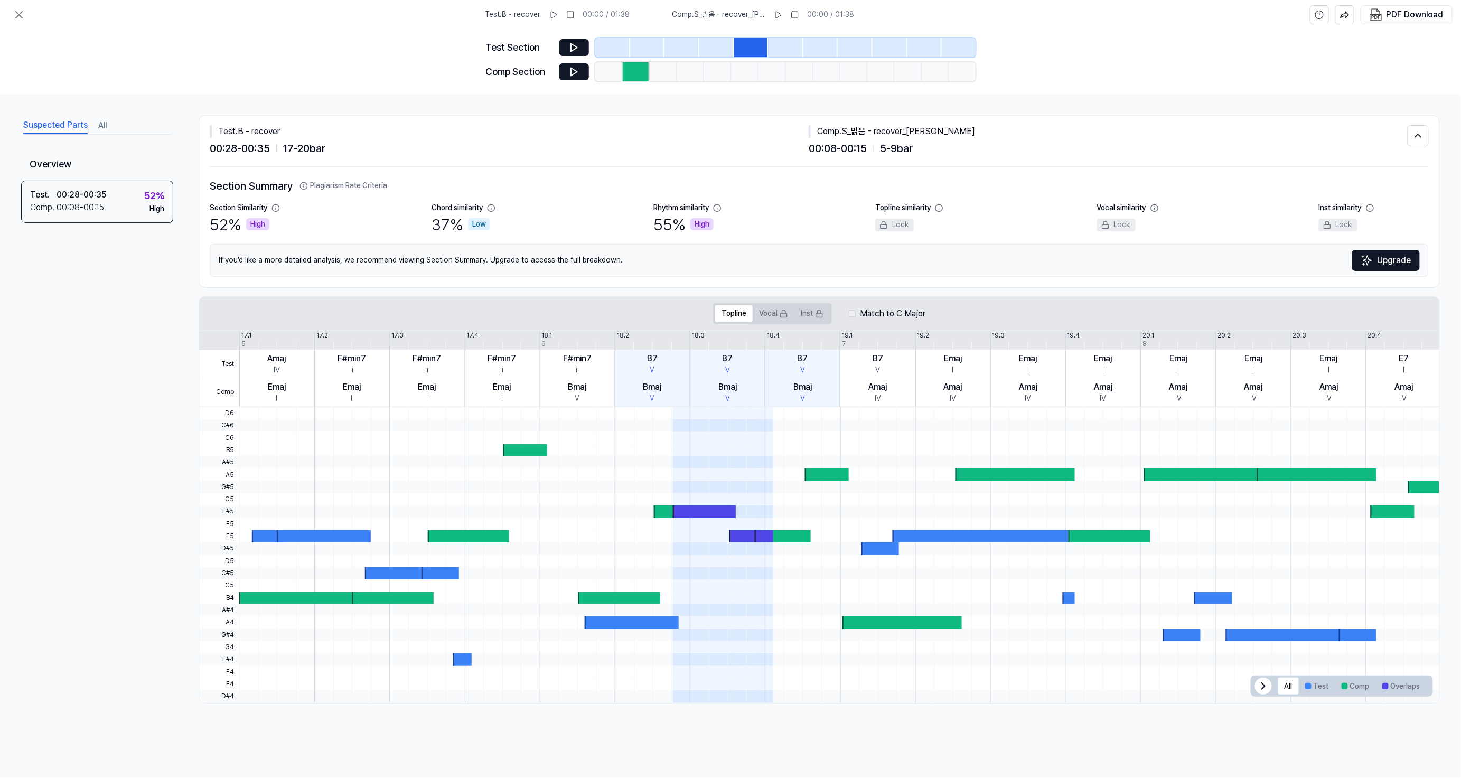
click at [637, 69] on div at bounding box center [636, 71] width 27 height 19
click at [570, 42] on icon at bounding box center [574, 47] width 11 height 11
click at [577, 73] on icon at bounding box center [574, 72] width 11 height 11
